Goal: Task Accomplishment & Management: Use online tool/utility

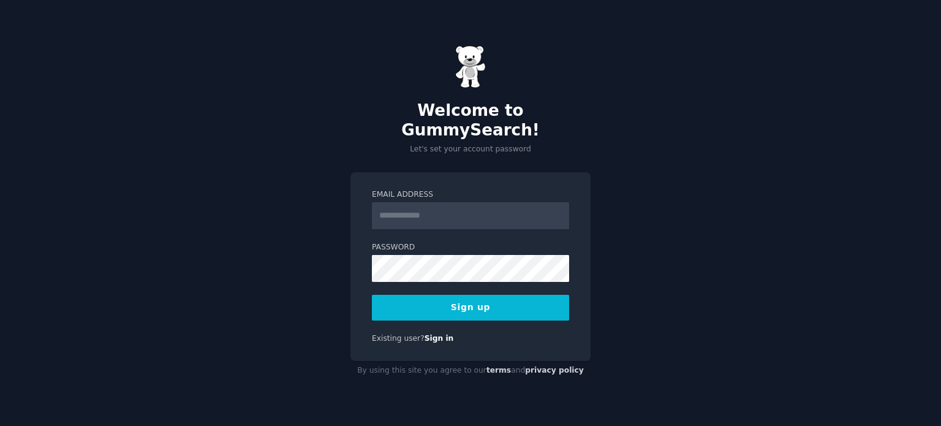
click at [477, 208] on input "Email Address" at bounding box center [470, 215] width 197 height 27
type input "**********"
click at [514, 296] on button "Sign up" at bounding box center [470, 308] width 197 height 26
click at [507, 301] on button "Sign up" at bounding box center [470, 308] width 197 height 26
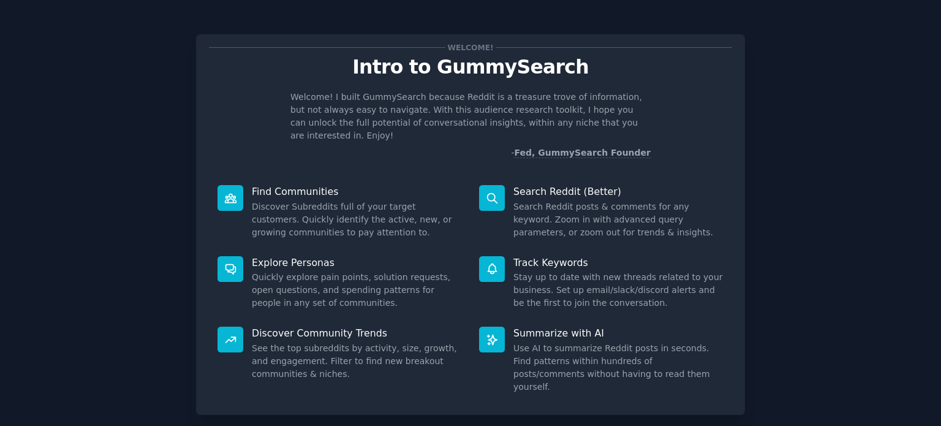
click at [296, 203] on dd "Discover Subreddits full of your target customers. Quickly identify the active,…" at bounding box center [357, 219] width 210 height 39
click at [228, 194] on icon at bounding box center [230, 198] width 11 height 9
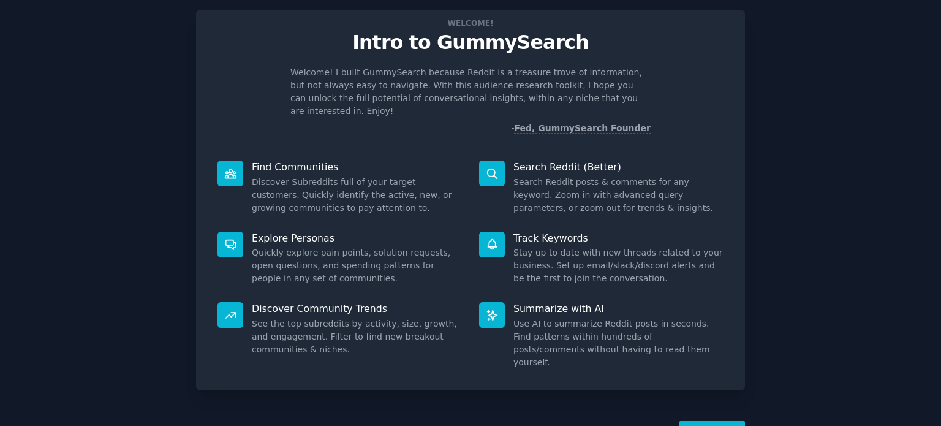
scroll to position [49, 0]
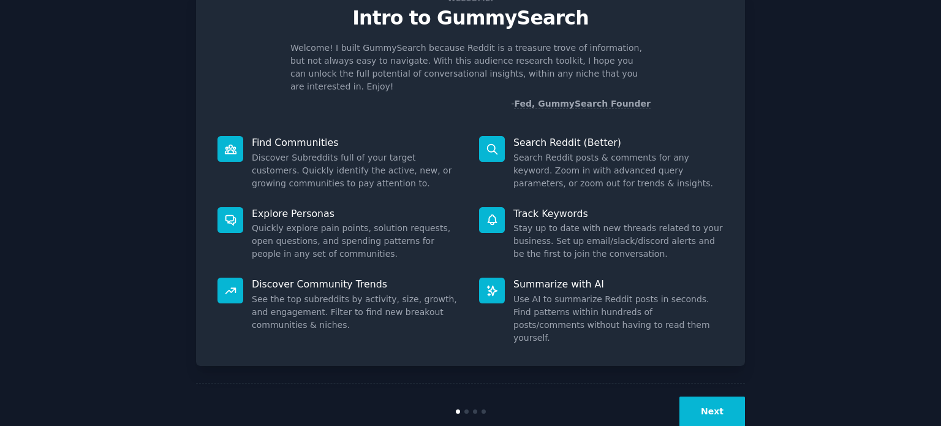
click at [703, 396] on button "Next" at bounding box center [712, 411] width 66 height 30
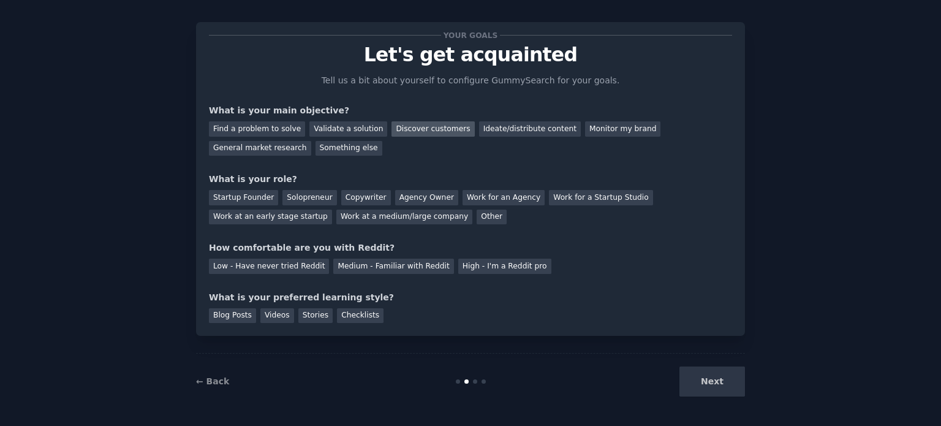
click at [407, 130] on div "Discover customers" at bounding box center [432, 128] width 83 height 15
click at [311, 141] on div "General market research" at bounding box center [260, 148] width 102 height 15
click at [391, 132] on div "Discover customers" at bounding box center [432, 128] width 83 height 15
click at [299, 268] on div "Low - Have never tried Reddit" at bounding box center [269, 265] width 120 height 15
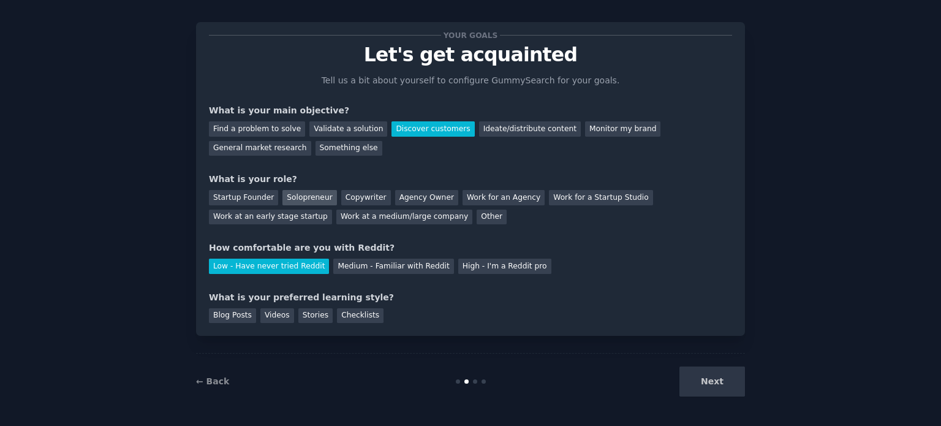
click at [307, 194] on div "Solopreneur" at bounding box center [309, 197] width 54 height 15
click at [243, 315] on div "Blog Posts" at bounding box center [232, 315] width 47 height 15
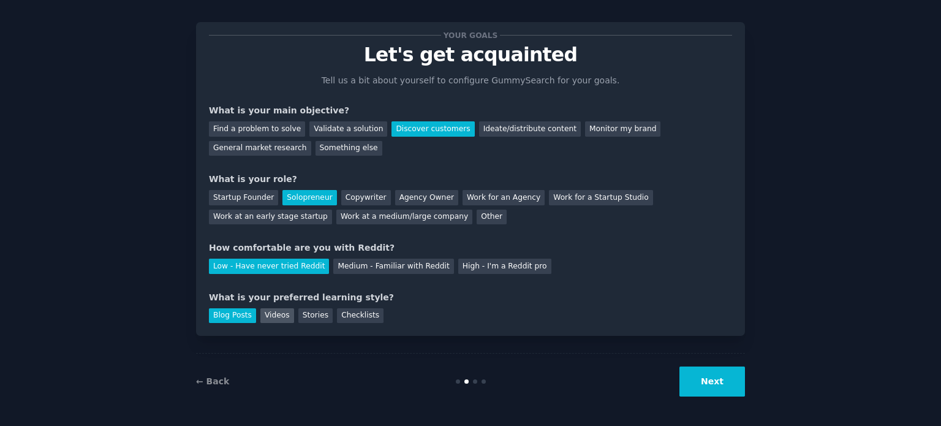
click at [266, 318] on div "Videos" at bounding box center [277, 315] width 34 height 15
click at [241, 318] on div "Blog Posts" at bounding box center [232, 315] width 47 height 15
click at [693, 382] on button "Next" at bounding box center [712, 381] width 66 height 30
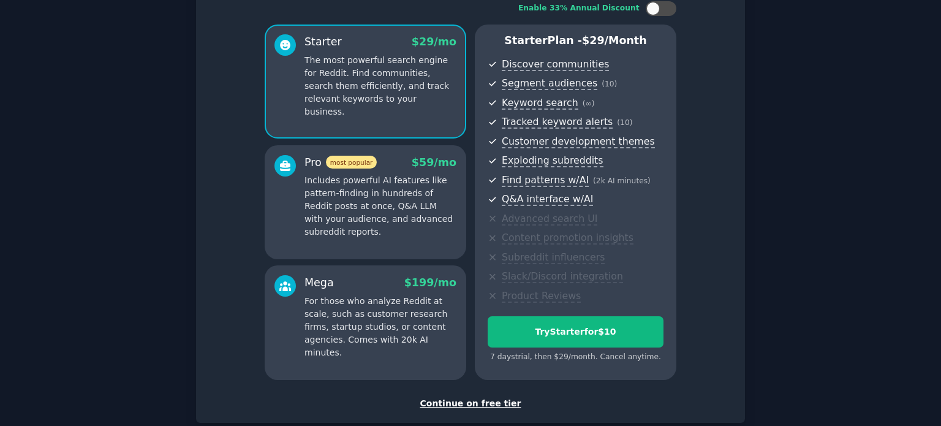
scroll to position [86, 0]
click at [476, 401] on div "Continue on free tier" at bounding box center [470, 402] width 523 height 13
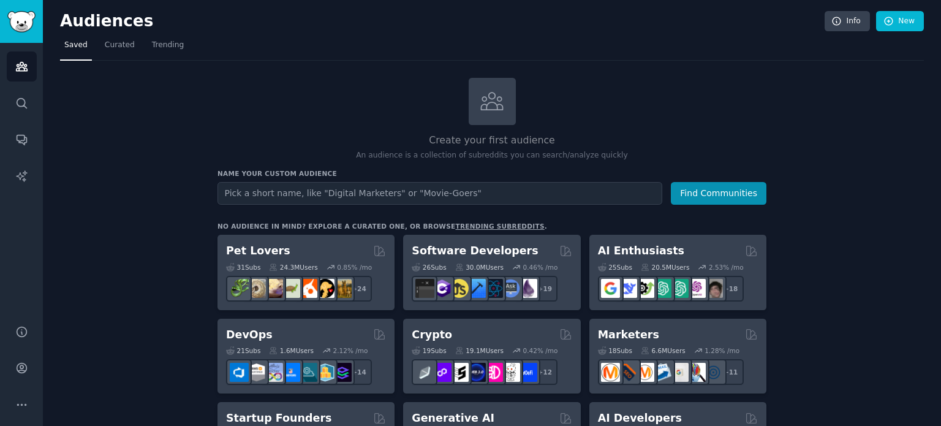
click at [282, 195] on input "text" at bounding box center [439, 193] width 445 height 23
type input "English learners"
click at [671, 182] on button "Find Communities" at bounding box center [719, 193] width 96 height 23
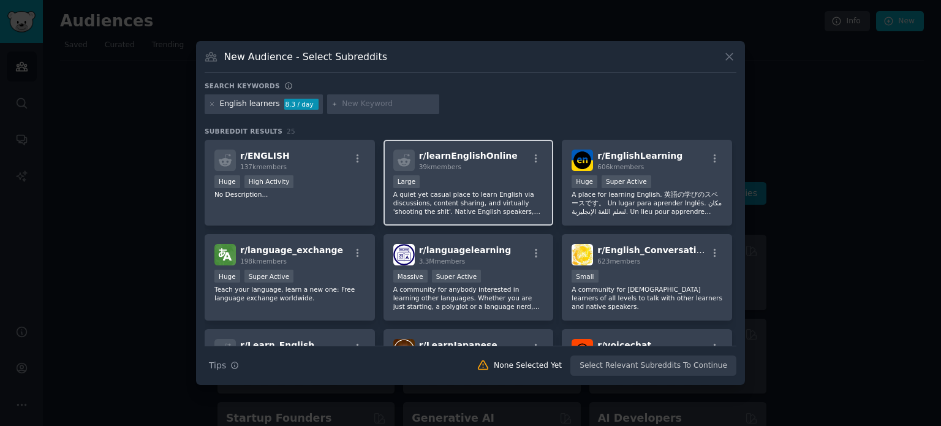
click at [458, 195] on p "A quiet yet casual place to learn English via discussions, content sharing, and…" at bounding box center [468, 203] width 151 height 26
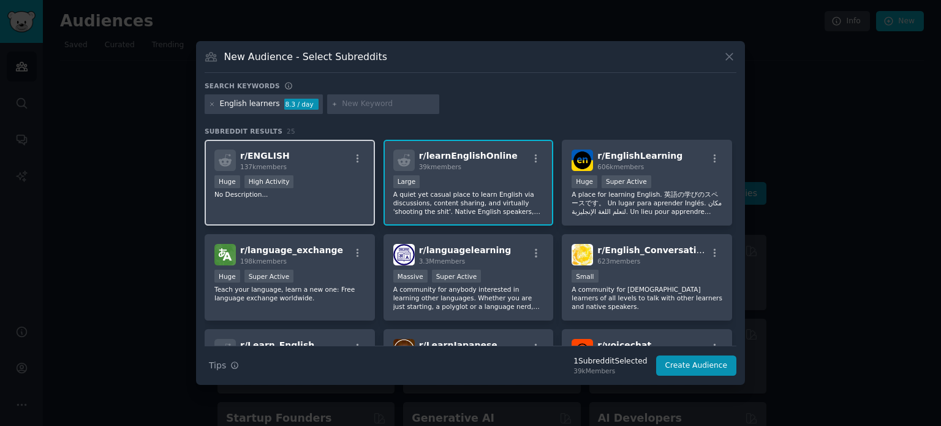
click at [337, 195] on p "No Description..." at bounding box center [289, 194] width 151 height 9
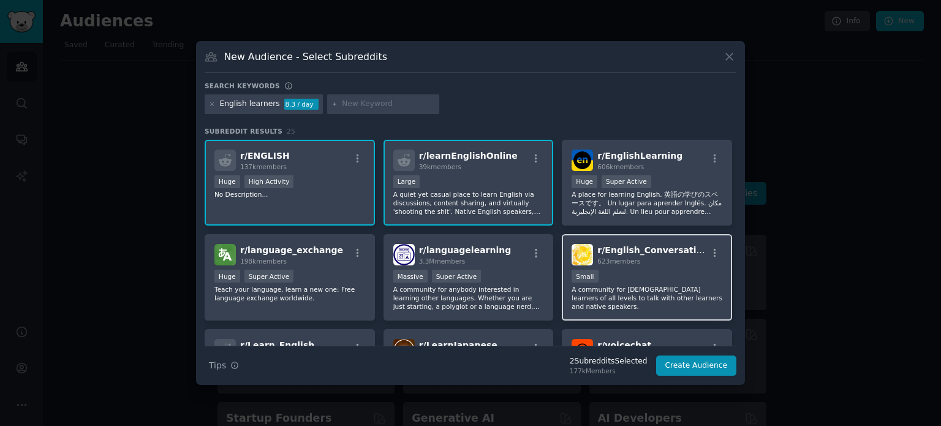
click at [603, 279] on div "100 - 1000 members Small" at bounding box center [646, 276] width 151 height 15
click at [491, 191] on p "A quiet yet casual place to learn English via discussions, content sharing, and…" at bounding box center [468, 203] width 151 height 26
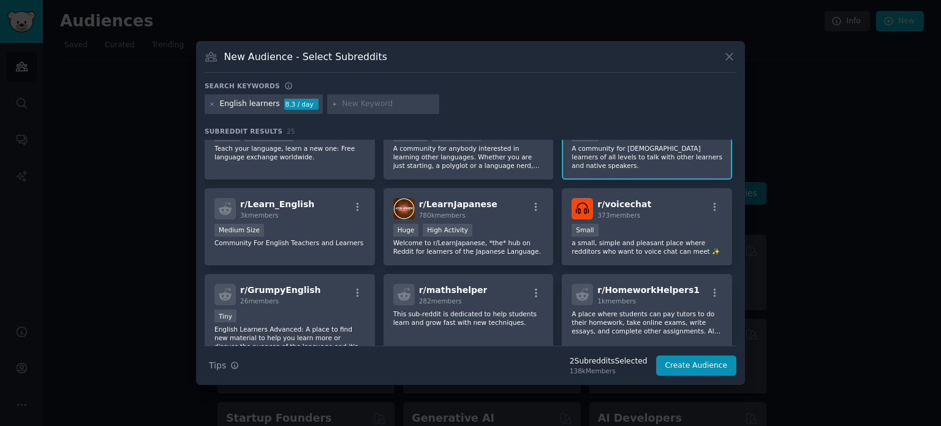
scroll to position [142, 0]
click at [337, 233] on div "Medium Size" at bounding box center [289, 229] width 151 height 15
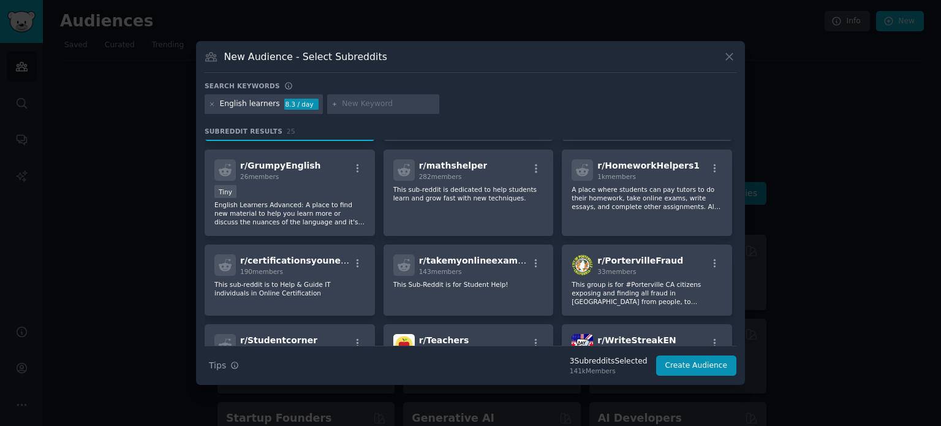
scroll to position [267, 0]
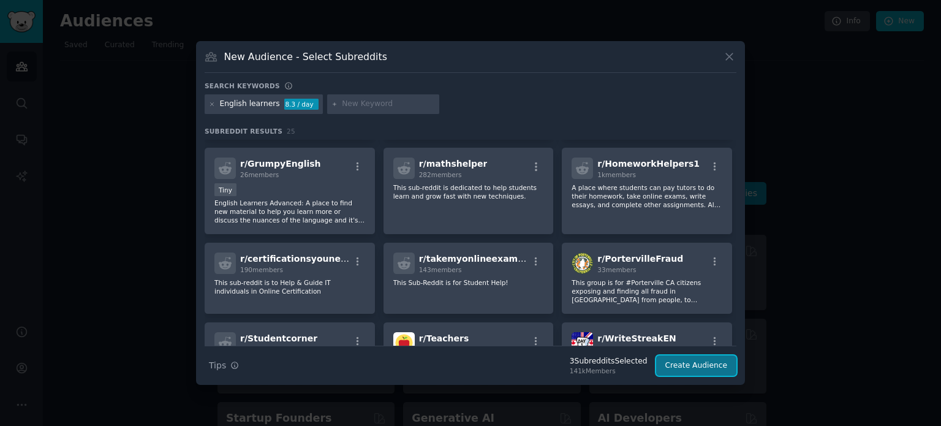
click at [701, 366] on button "Create Audience" at bounding box center [696, 365] width 81 height 21
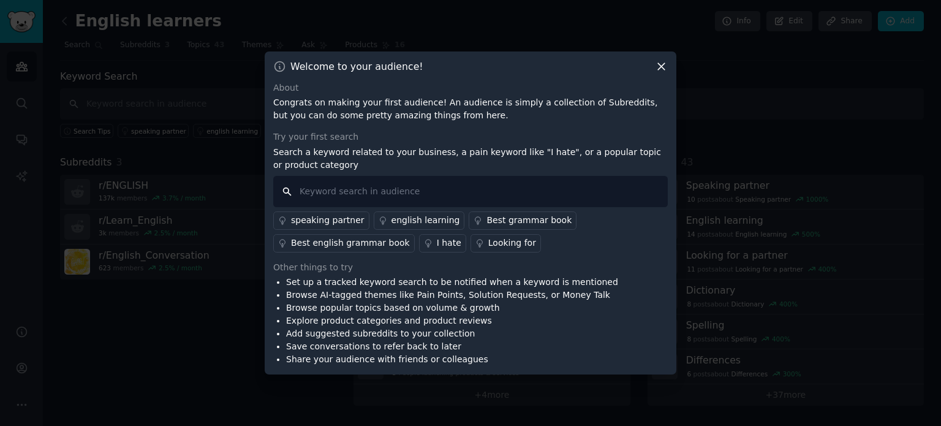
click at [375, 192] on input "text" at bounding box center [470, 191] width 394 height 31
type input "English tutors"
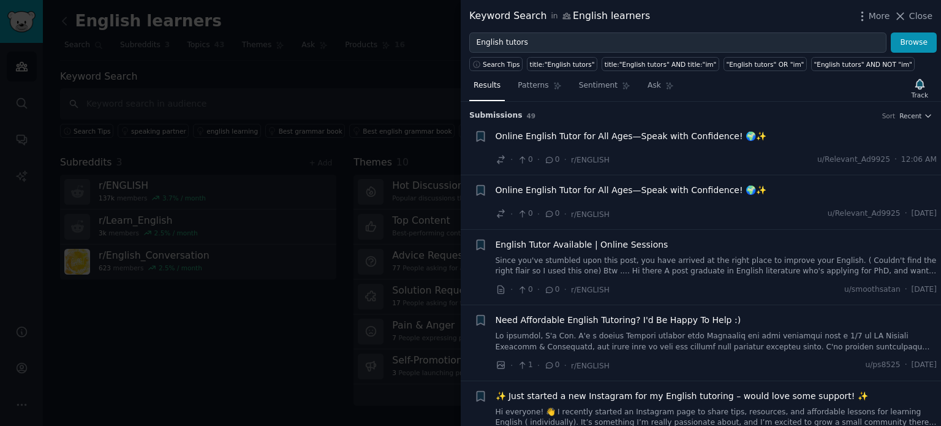
click at [625, 132] on span "Online English Tutor for All Ages—Speak with Confidence! 🌍✨" at bounding box center [630, 136] width 271 height 13
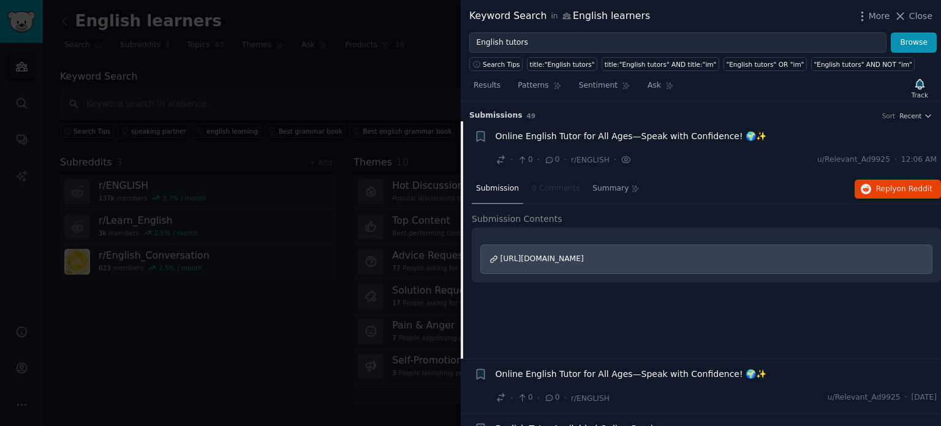
scroll to position [19, 0]
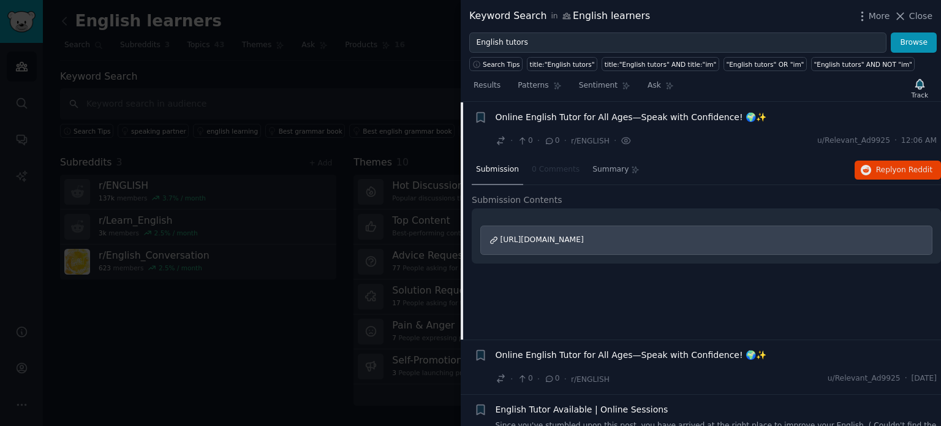
click at [584, 238] on span "[URL][DOMAIN_NAME]" at bounding box center [541, 239] width 83 height 9
